Goal: Information Seeking & Learning: Learn about a topic

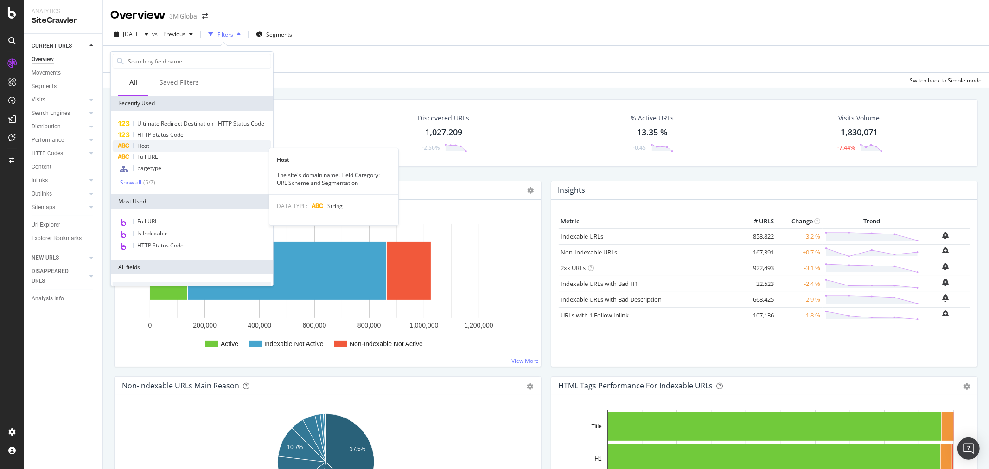
click at [155, 149] on div "Host" at bounding box center [192, 146] width 159 height 11
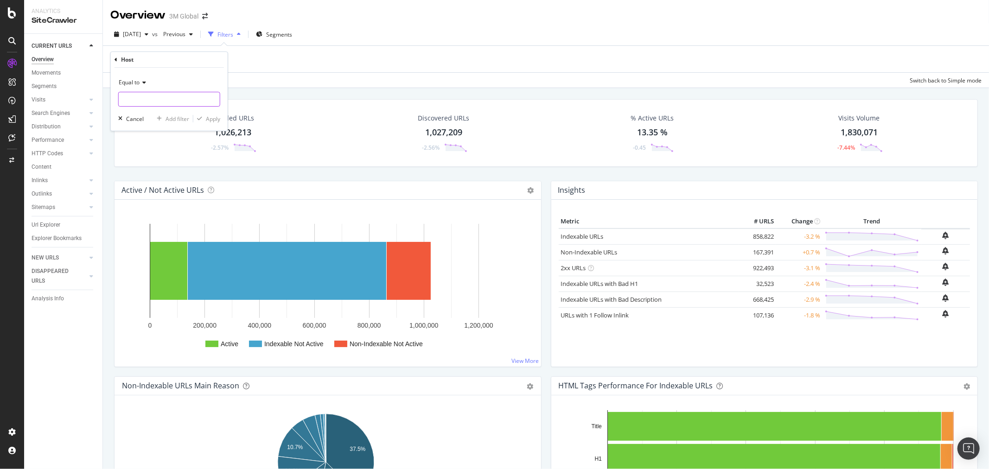
click at [161, 99] on input "text" at bounding box center [169, 99] width 101 height 15
click at [187, 112] on span "[DOMAIN_NAME]" at bounding box center [157, 112] width 73 height 8
type input "[DOMAIN_NAME]"
click at [217, 120] on div "Apply" at bounding box center [213, 119] width 14 height 8
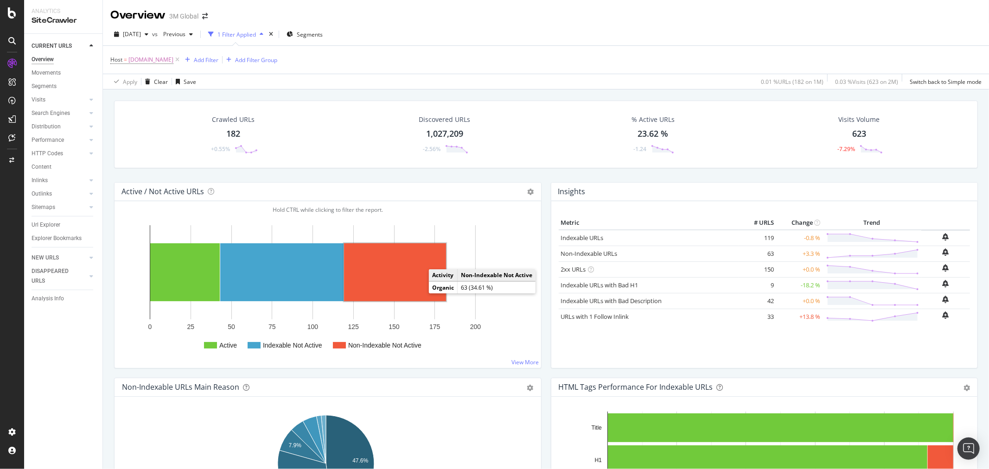
click at [404, 277] on rect "A chart." at bounding box center [395, 272] width 102 height 58
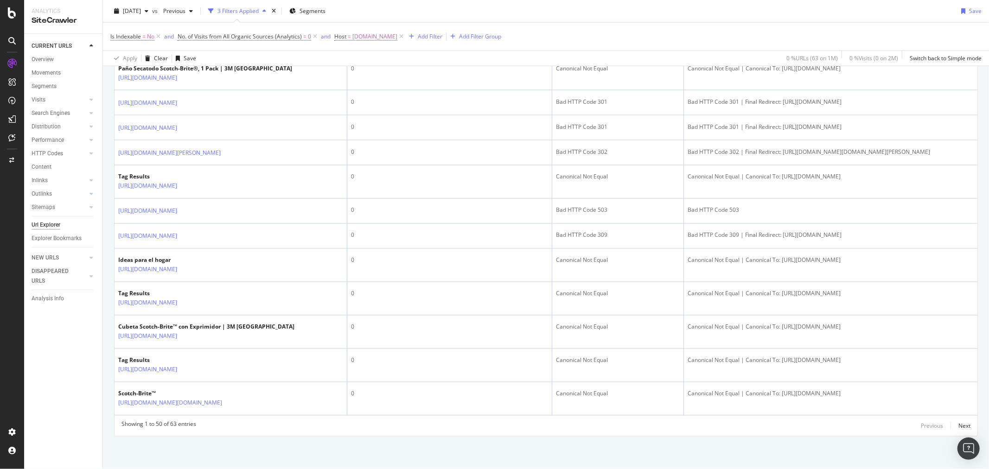
scroll to position [1553, 0]
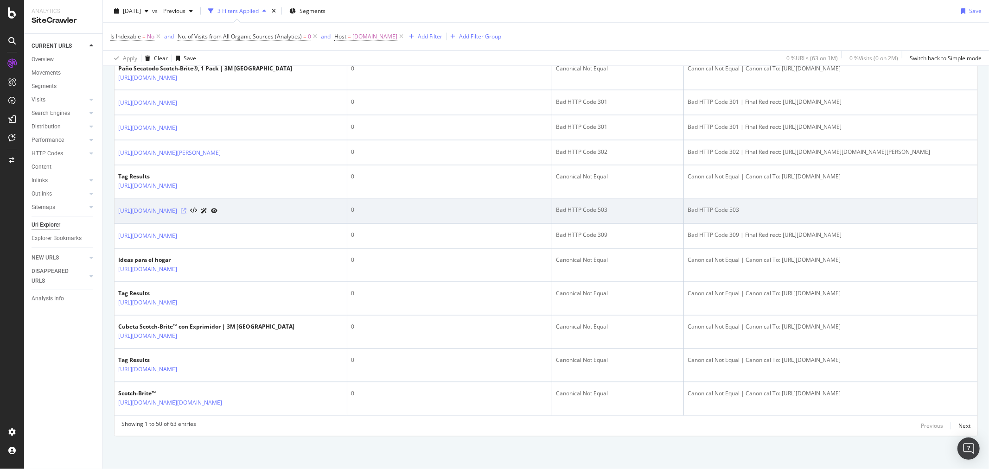
click at [186, 214] on icon at bounding box center [184, 212] width 6 height 6
